Goal: Information Seeking & Learning: Learn about a topic

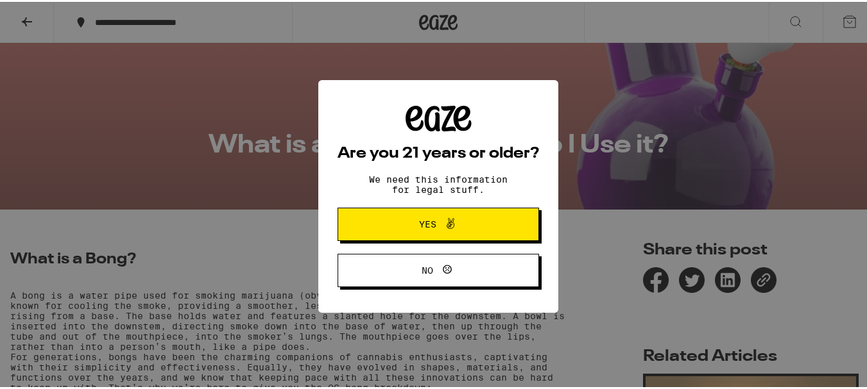
click at [437, 233] on button "Yes" at bounding box center [437, 222] width 201 height 33
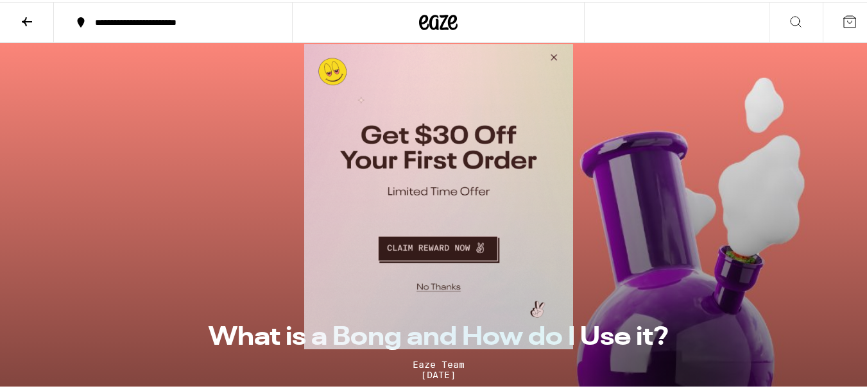
click at [556, 62] on button "Close Modal" at bounding box center [551, 59] width 35 height 31
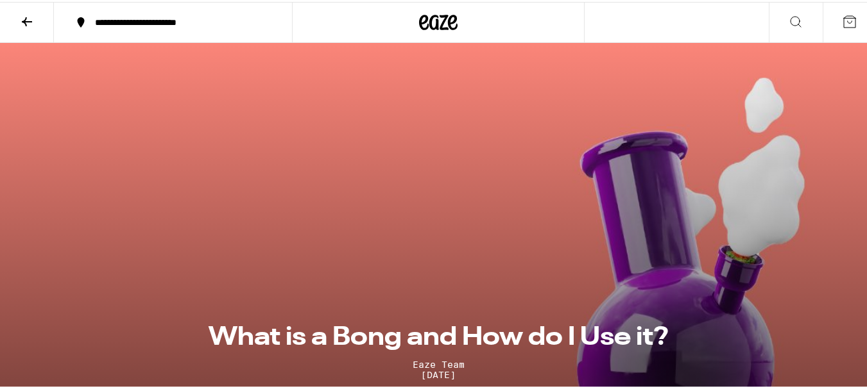
click at [34, 17] on icon at bounding box center [26, 19] width 15 height 15
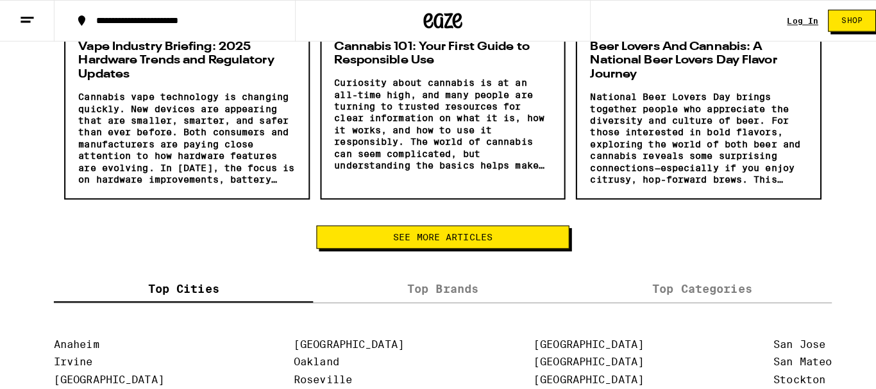
scroll to position [2117, 0]
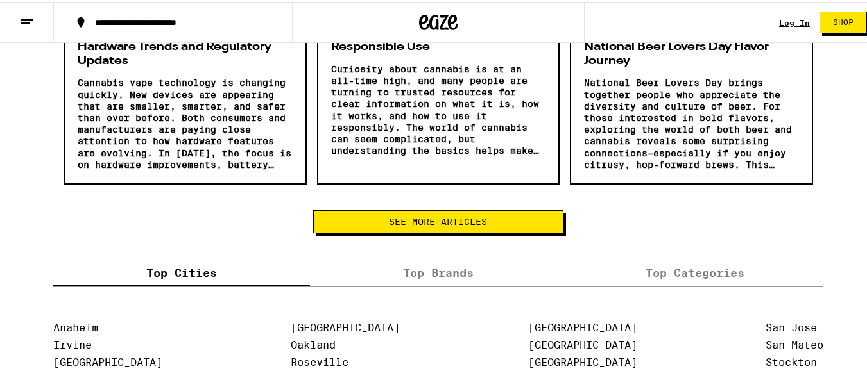
click at [26, 21] on line at bounding box center [26, 21] width 10 height 0
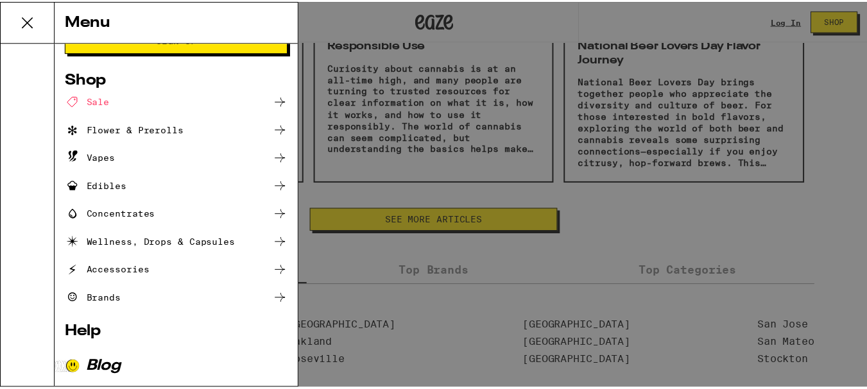
scroll to position [114, 0]
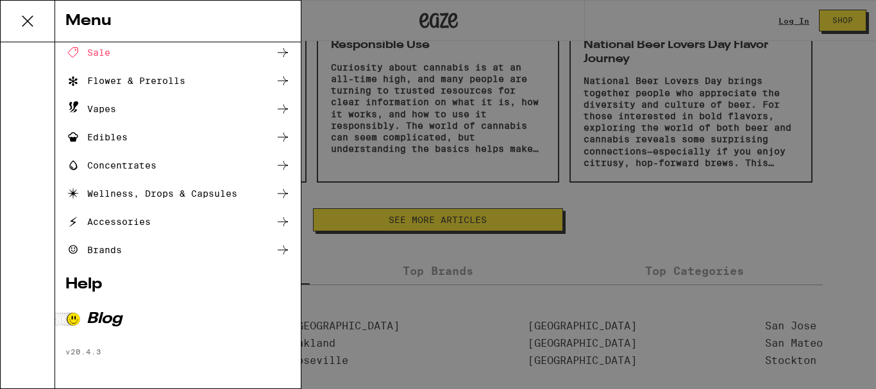
click at [607, 173] on div "Menu Log In Sign Up Shop Sale Flower & Prerolls Vapes Edibles Concentrates Well…" at bounding box center [438, 194] width 876 height 389
